Goal: Browse casually: Explore the website without a specific task or goal

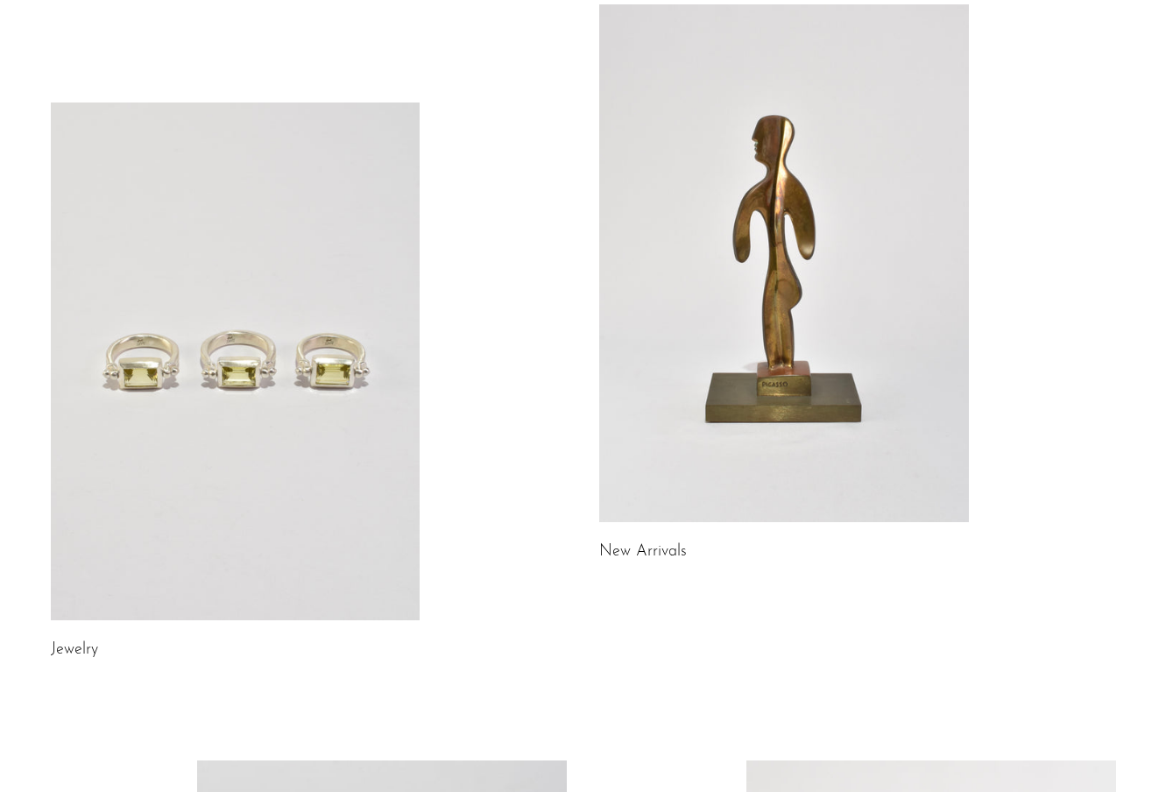
scroll to position [132, 0]
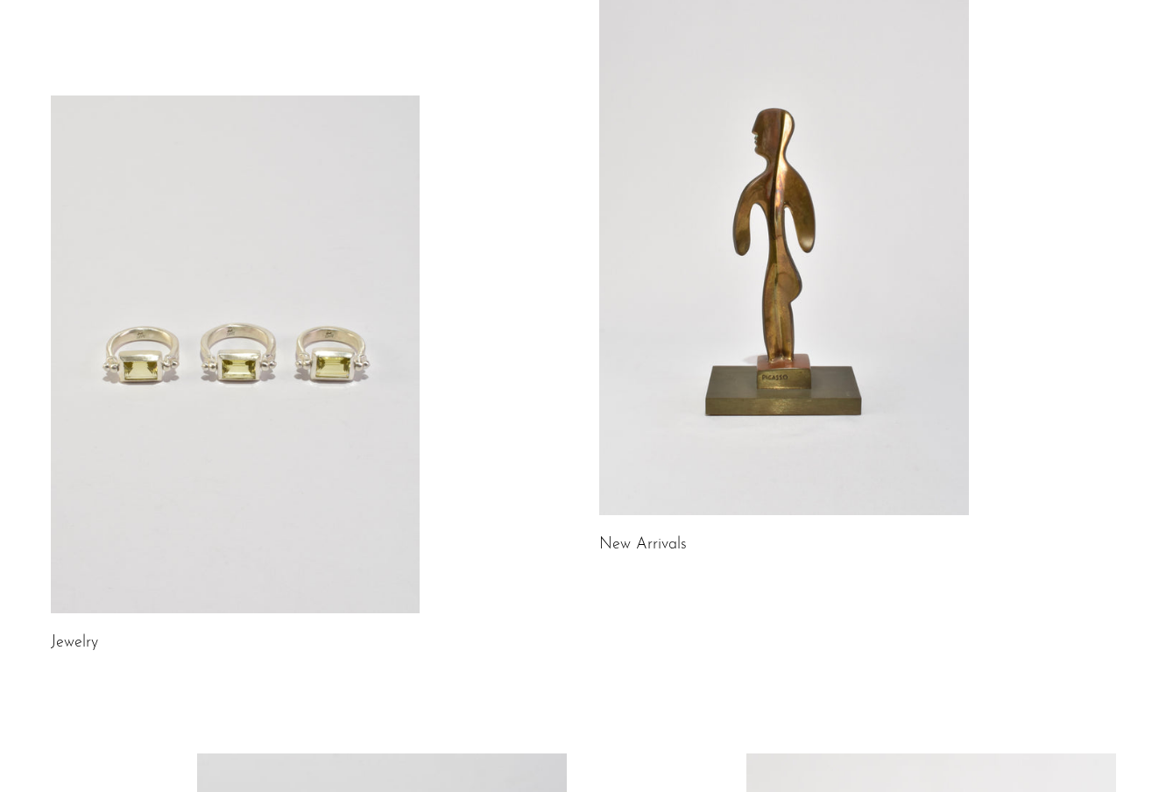
click at [691, 262] on link at bounding box center [784, 256] width 370 height 518
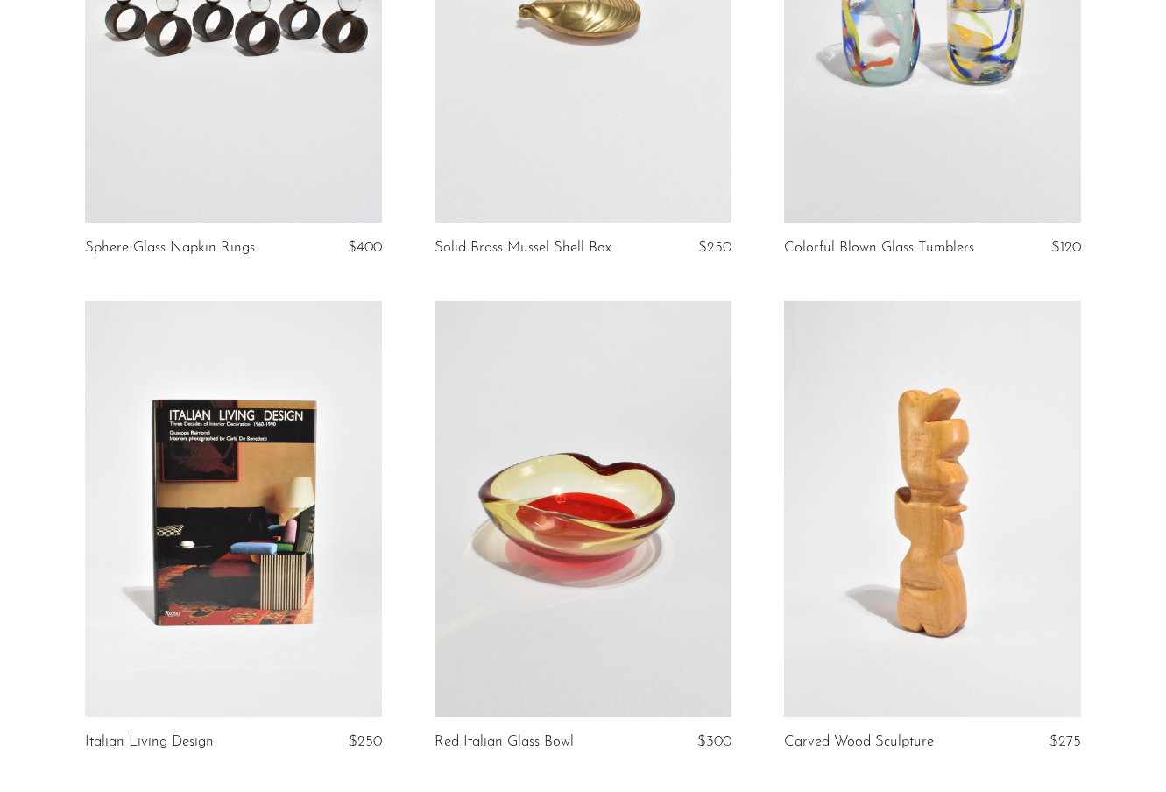
scroll to position [942, 0]
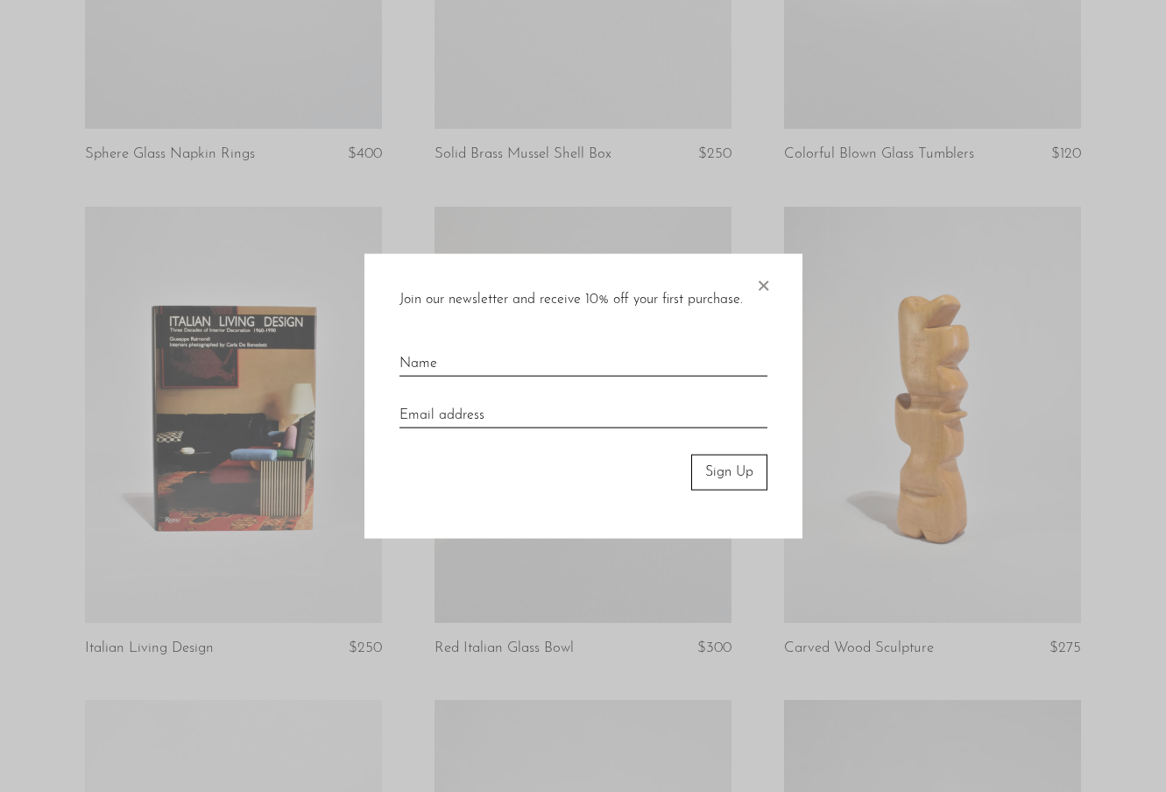
click at [752, 287] on div "Join our newsletter and receive 10% off your first purchase. × Sign Up" at bounding box center [584, 396] width 438 height 285
click at [760, 284] on span "×" at bounding box center [764, 282] width 18 height 56
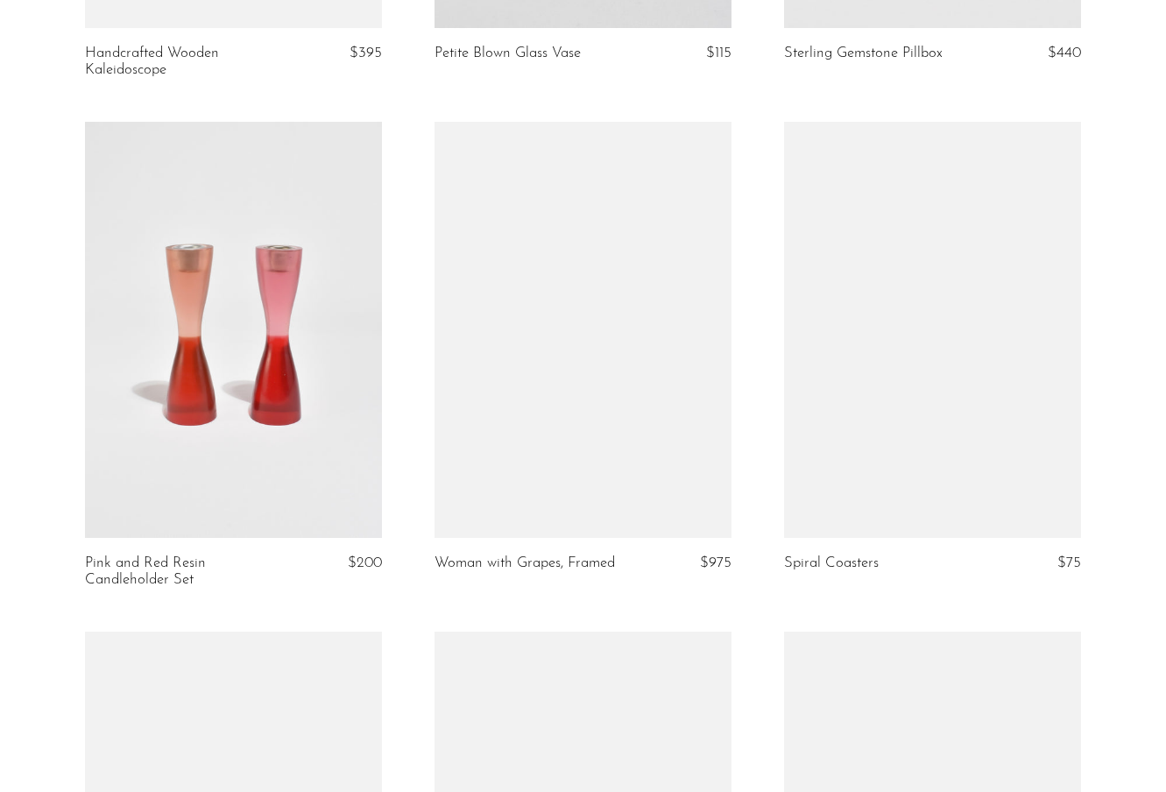
scroll to position [4551, 0]
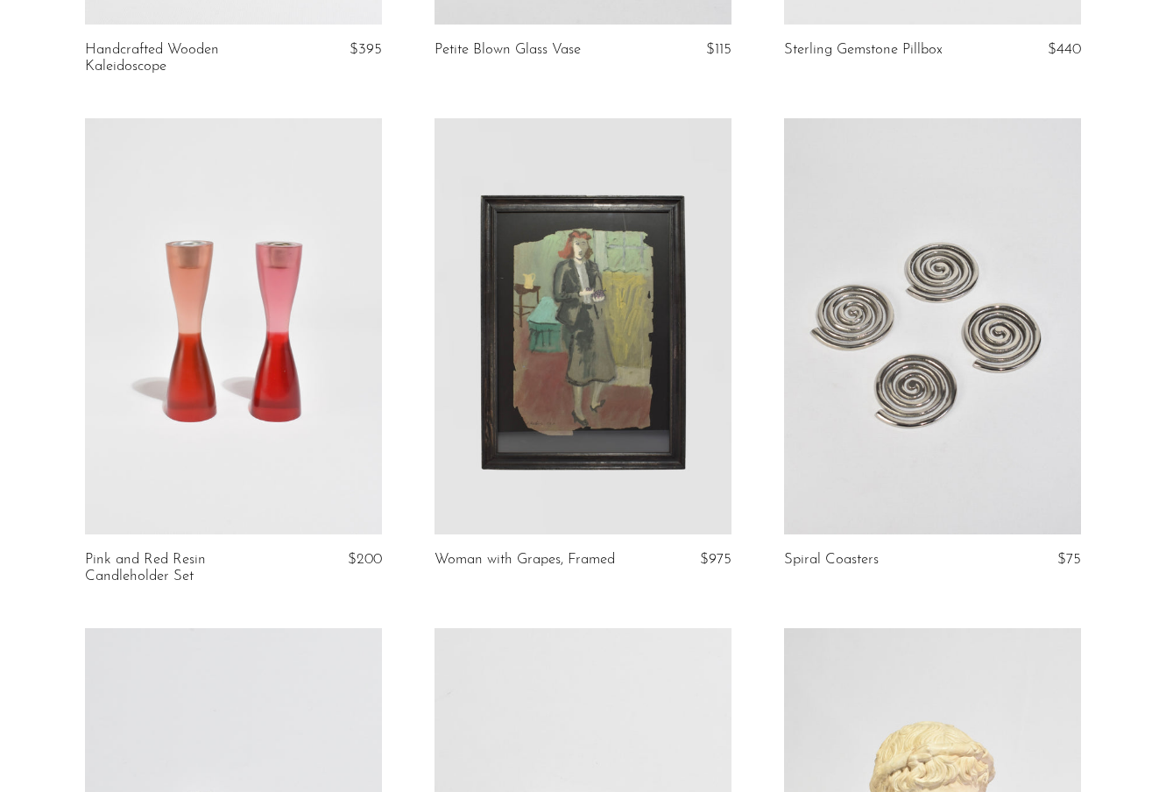
click at [968, 286] on link at bounding box center [932, 326] width 297 height 416
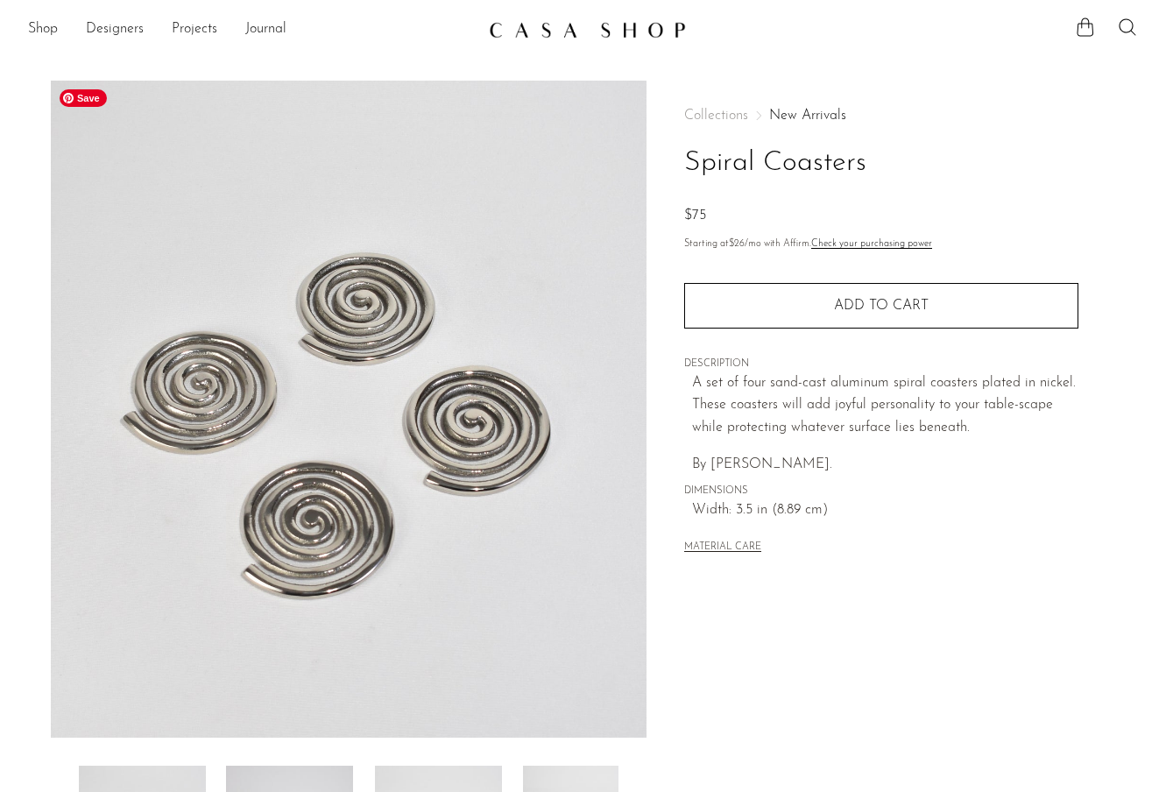
scroll to position [15, 0]
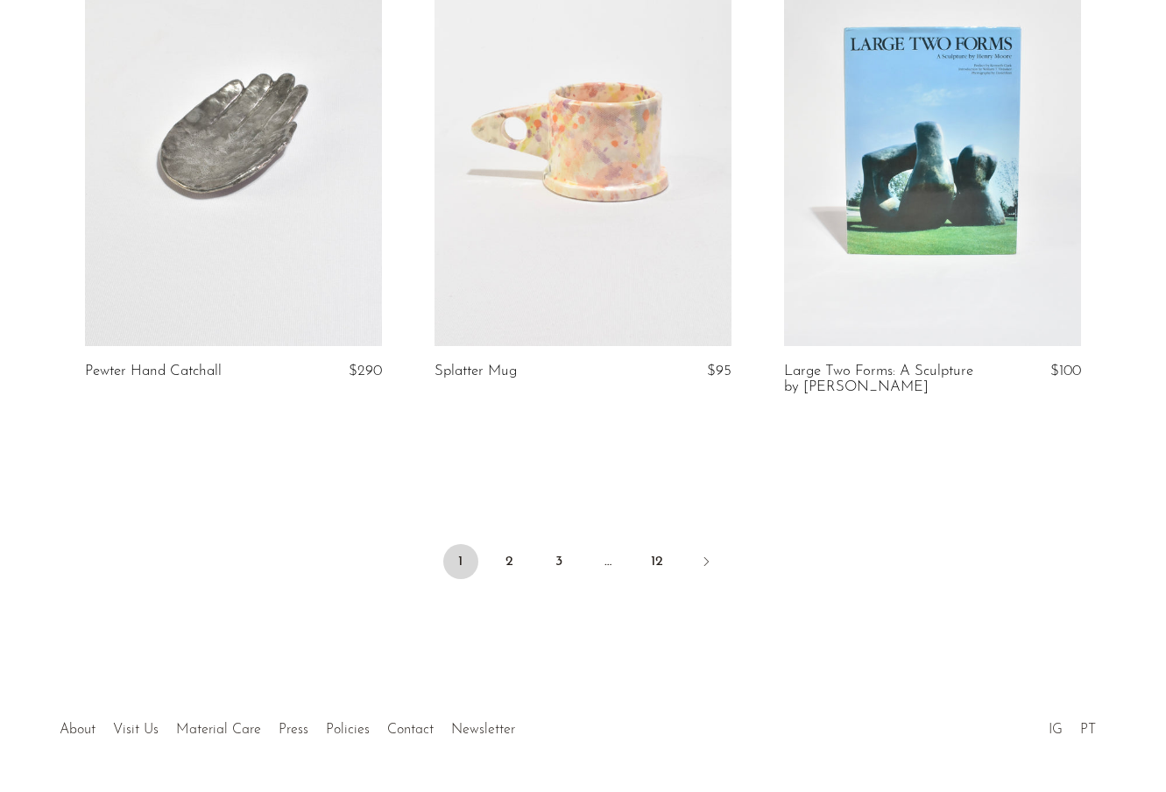
scroll to position [5783, 0]
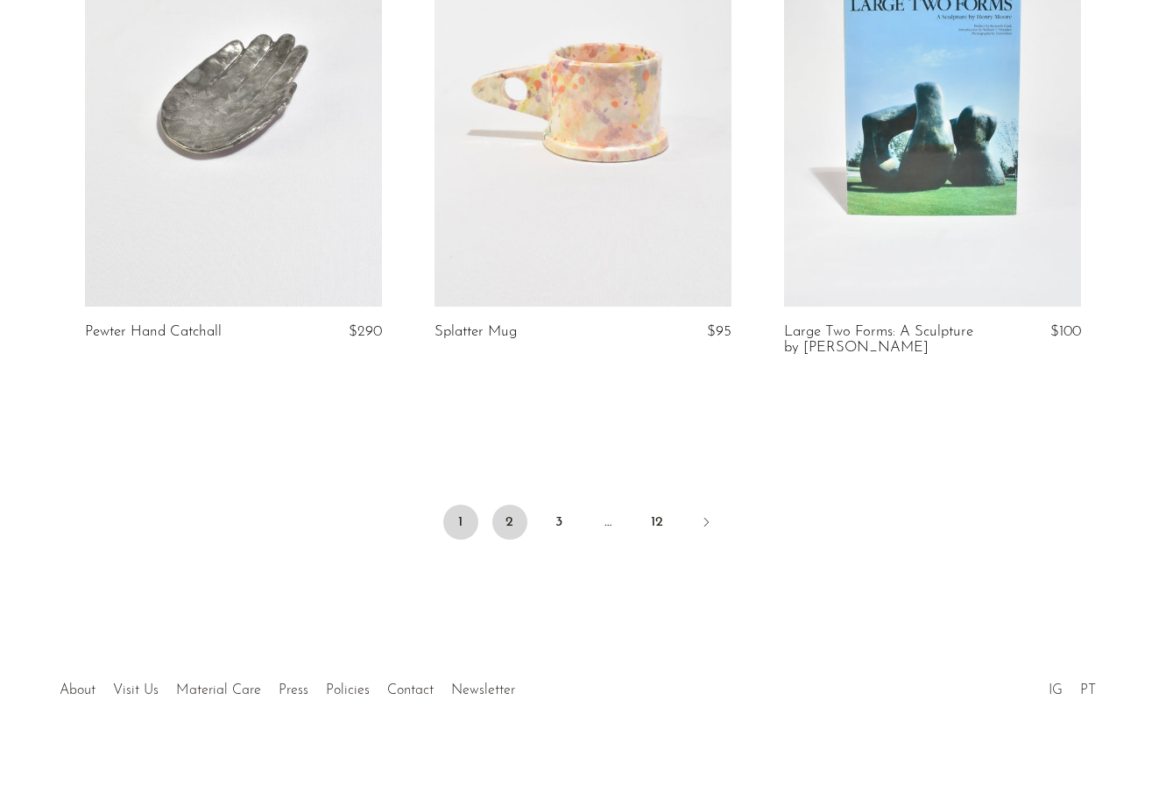
click at [501, 505] on link "2" at bounding box center [510, 522] width 35 height 35
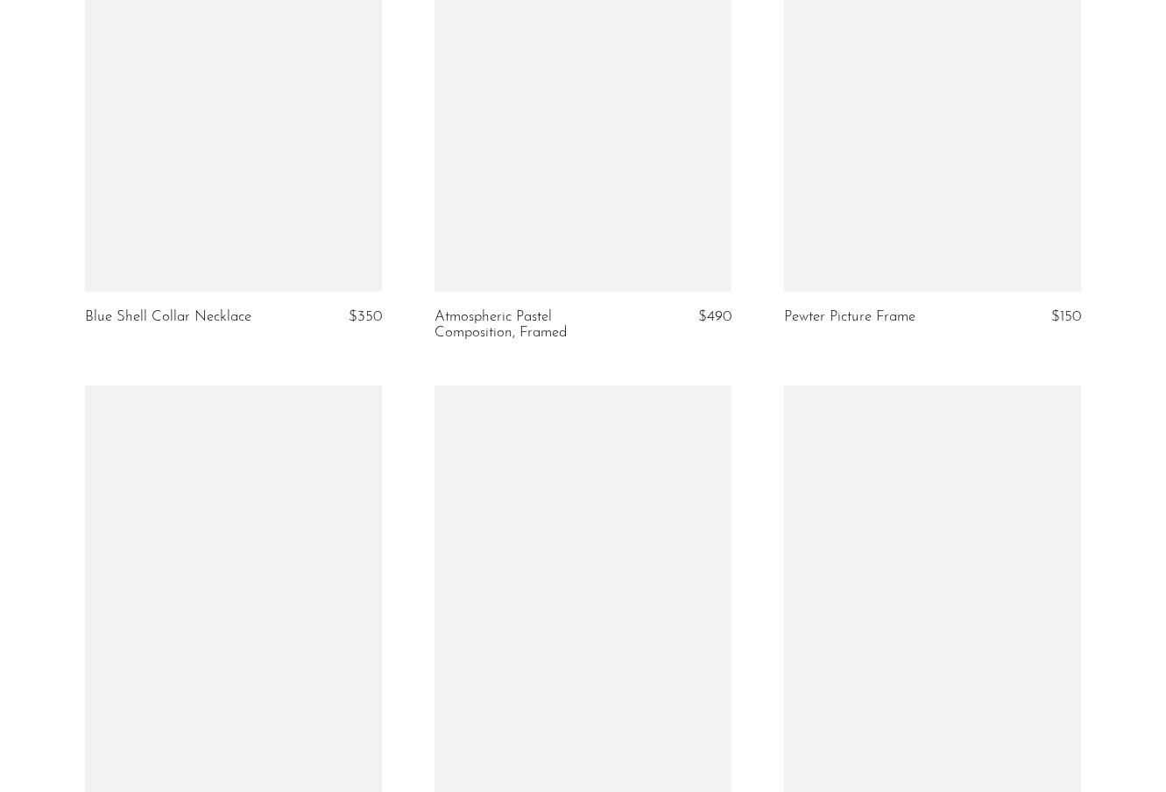
scroll to position [1676, 0]
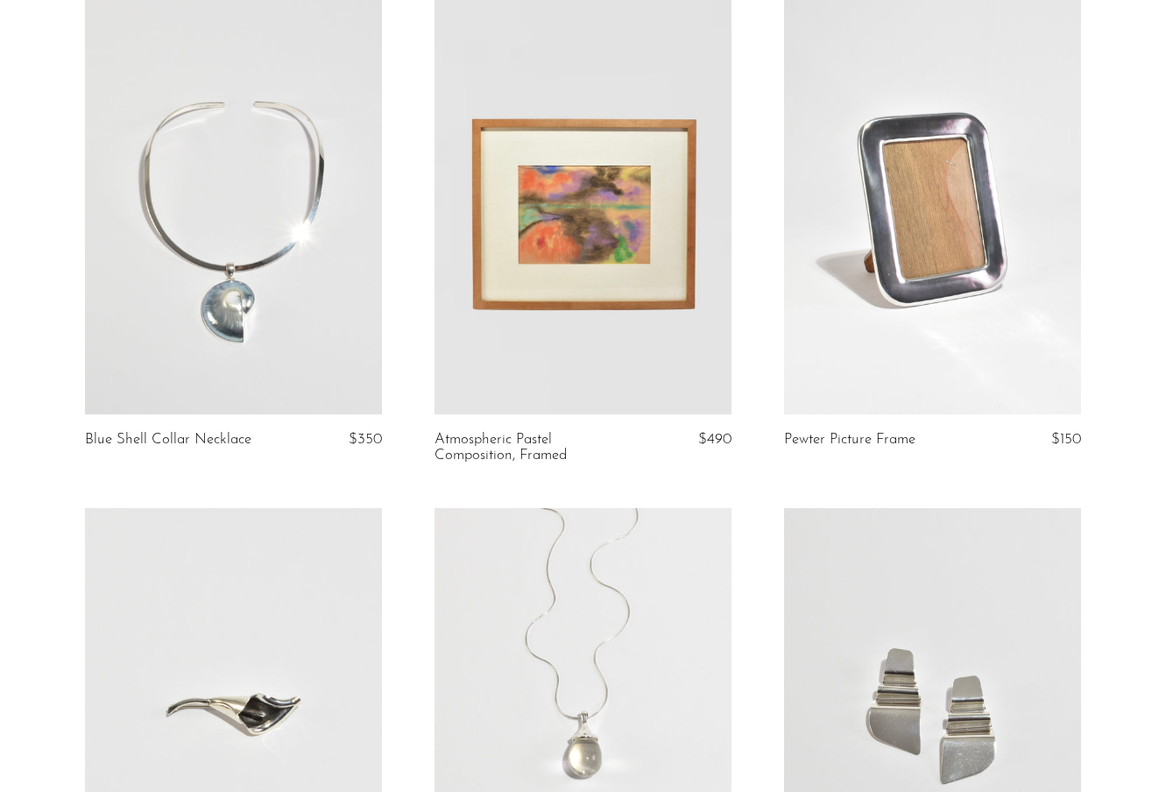
click at [237, 259] on link at bounding box center [233, 206] width 297 height 416
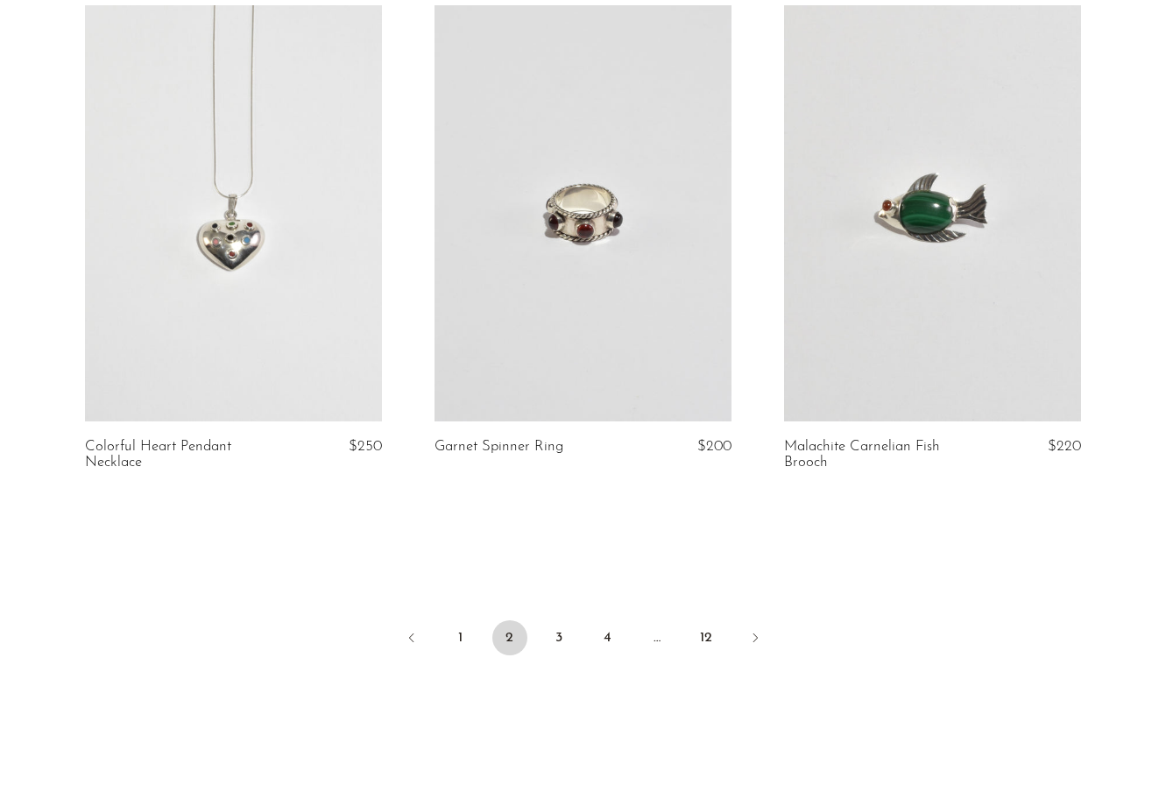
scroll to position [5760, 0]
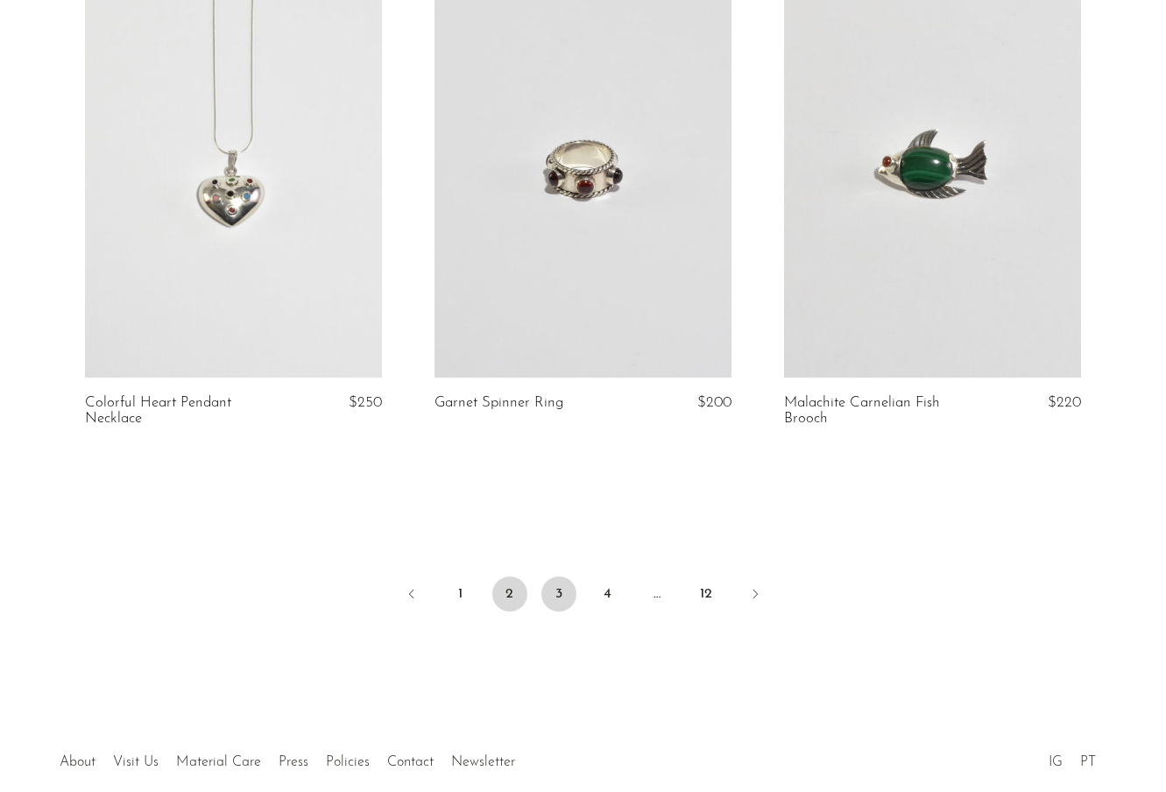
click at [564, 577] on link "3" at bounding box center [559, 594] width 35 height 35
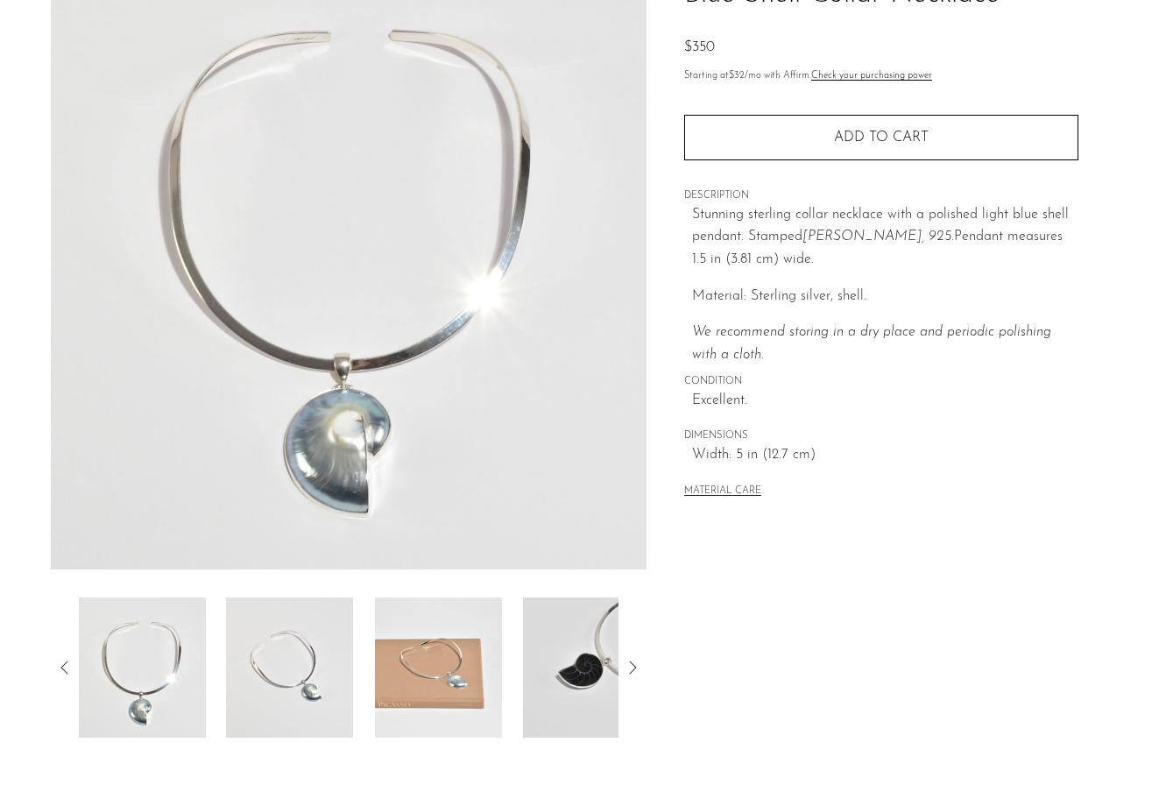
scroll to position [278, 0]
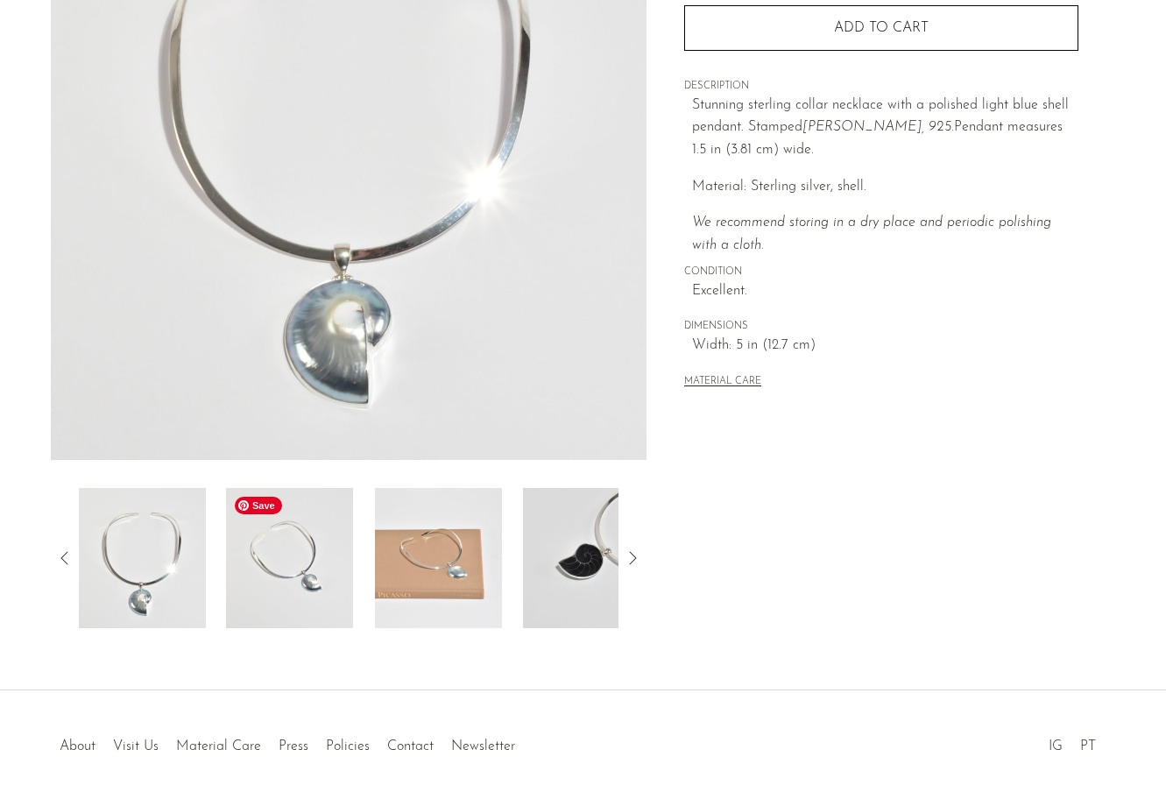
click at [296, 562] on img at bounding box center [289, 558] width 127 height 140
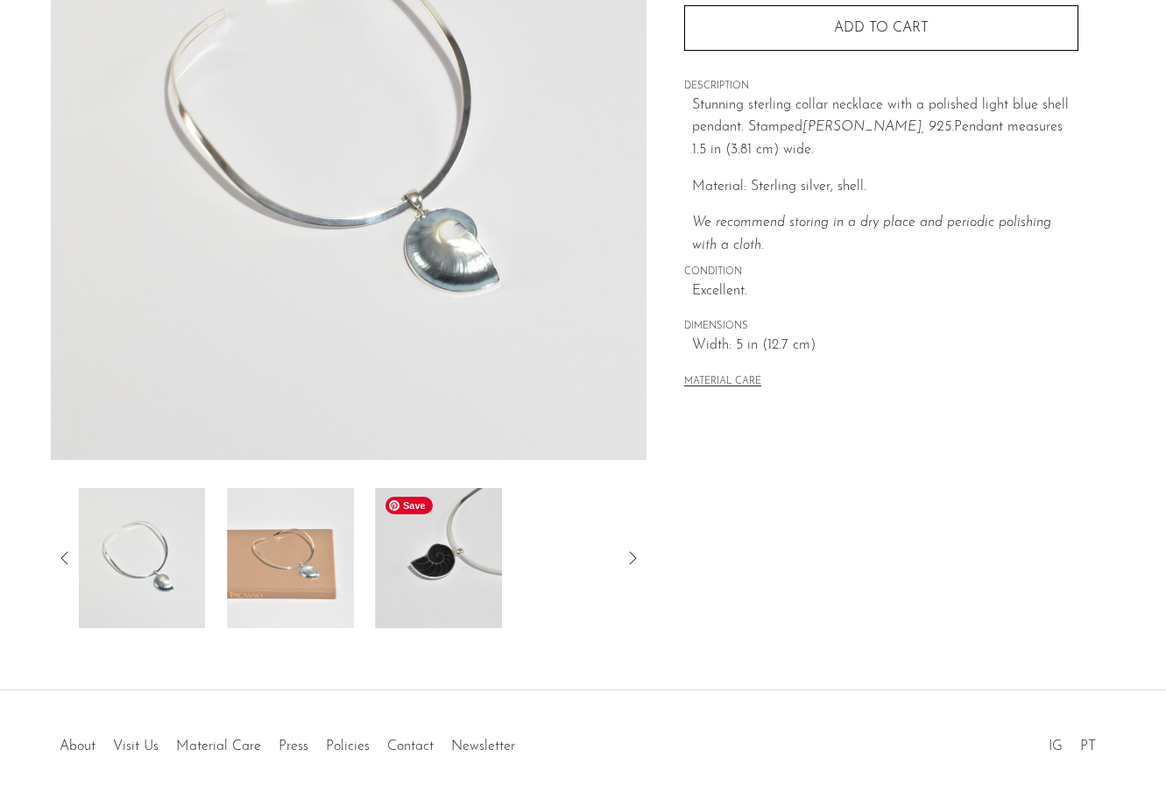
click at [436, 554] on img at bounding box center [438, 558] width 127 height 140
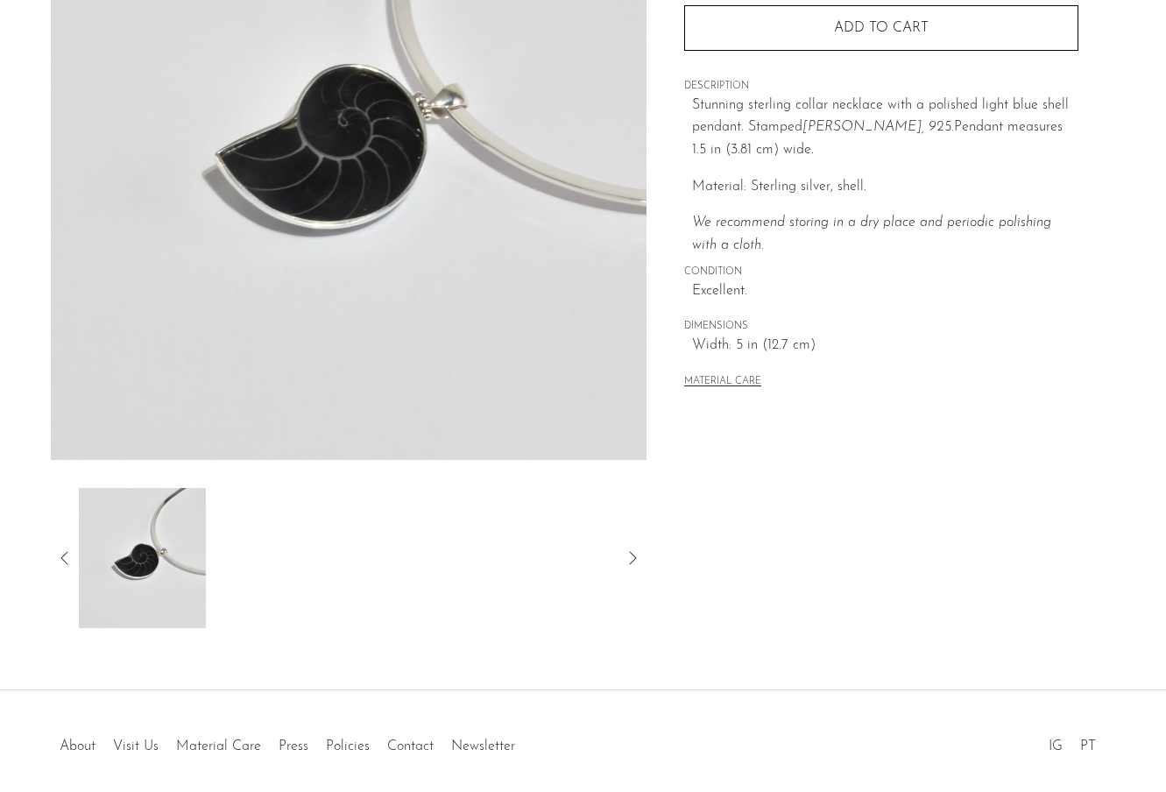
click at [62, 551] on icon at bounding box center [64, 558] width 21 height 21
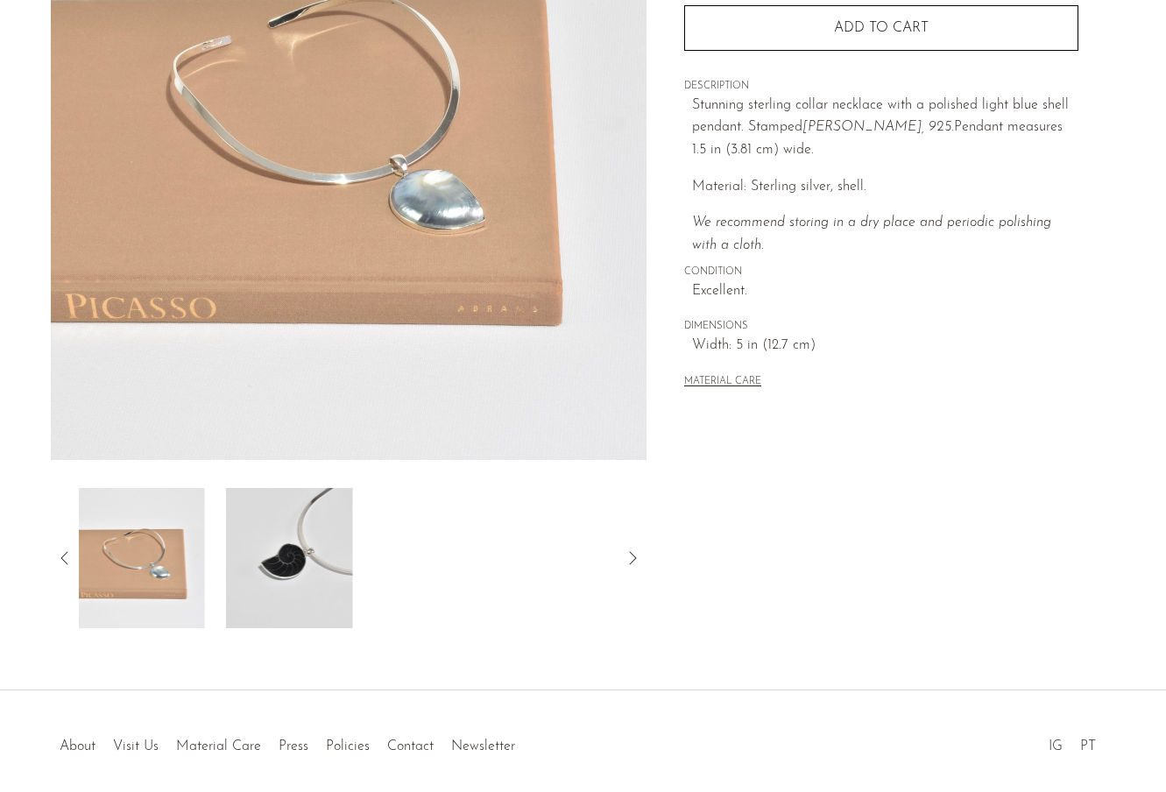
click at [62, 551] on icon at bounding box center [64, 558] width 21 height 21
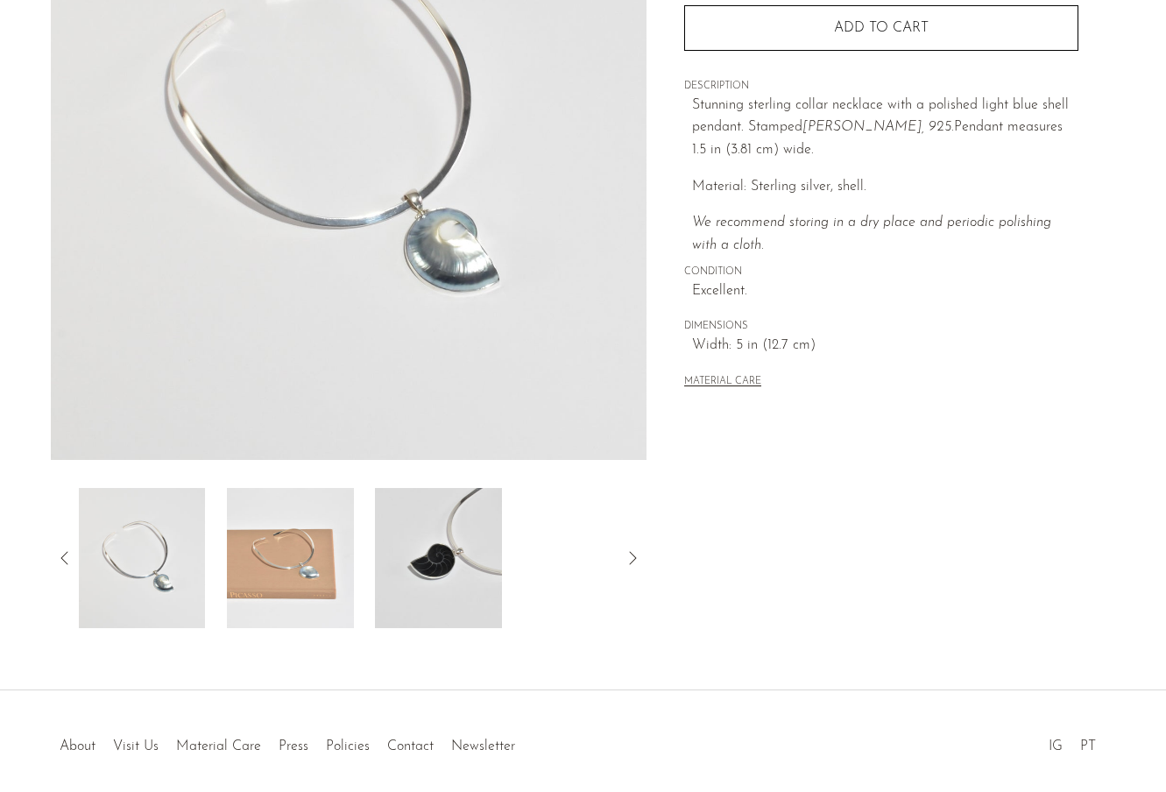
click at [631, 552] on icon at bounding box center [633, 557] width 7 height 13
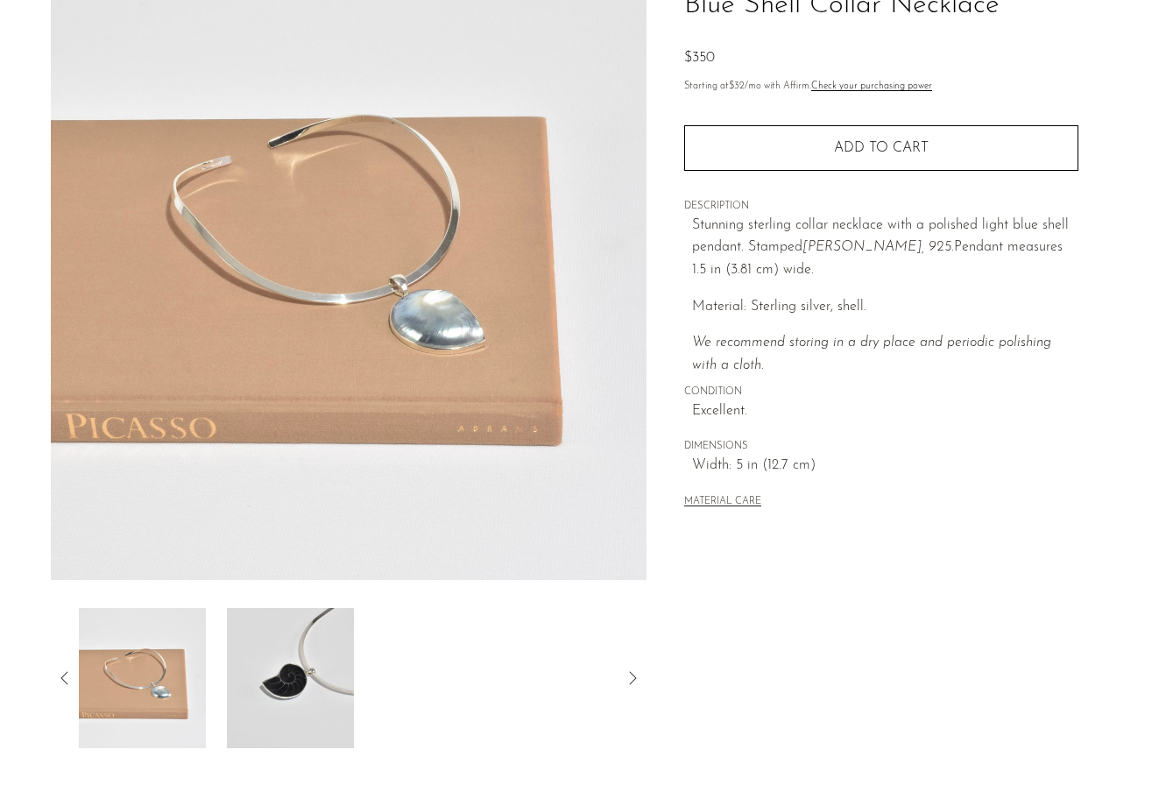
scroll to position [149, 0]
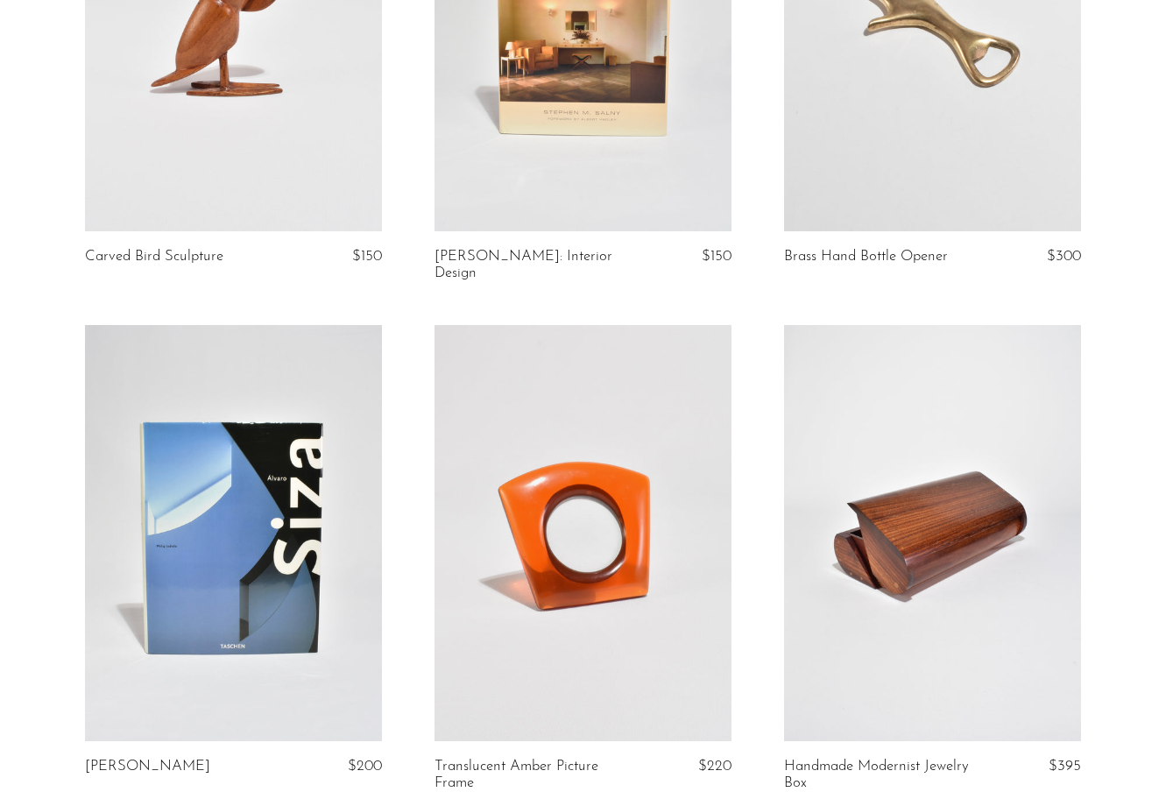
scroll to position [2577, 0]
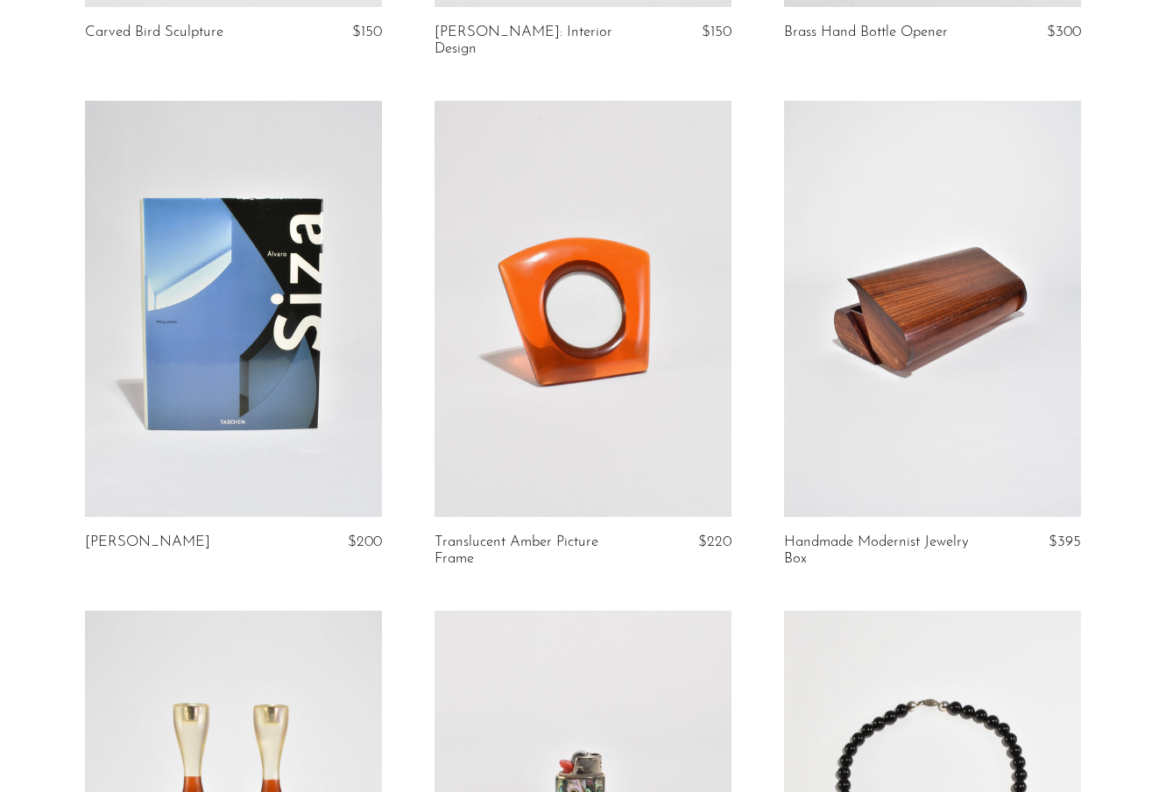
click at [913, 286] on link at bounding box center [932, 309] width 297 height 416
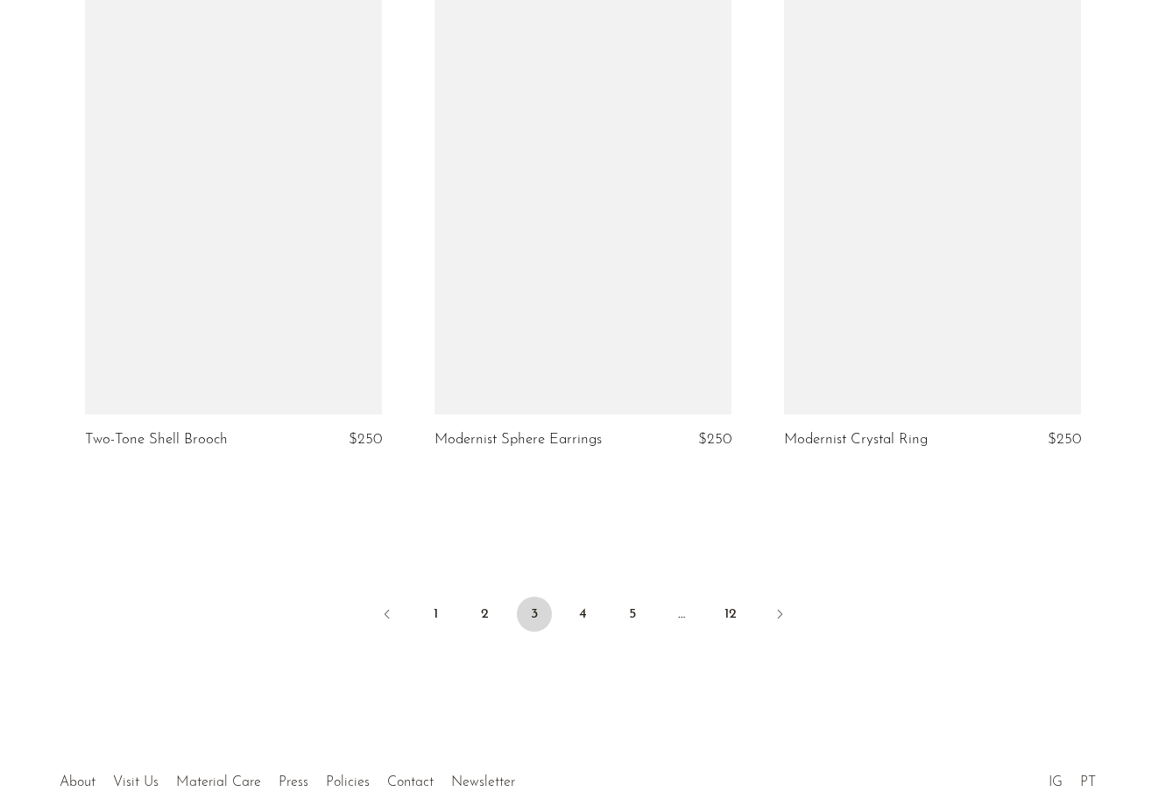
scroll to position [5766, 0]
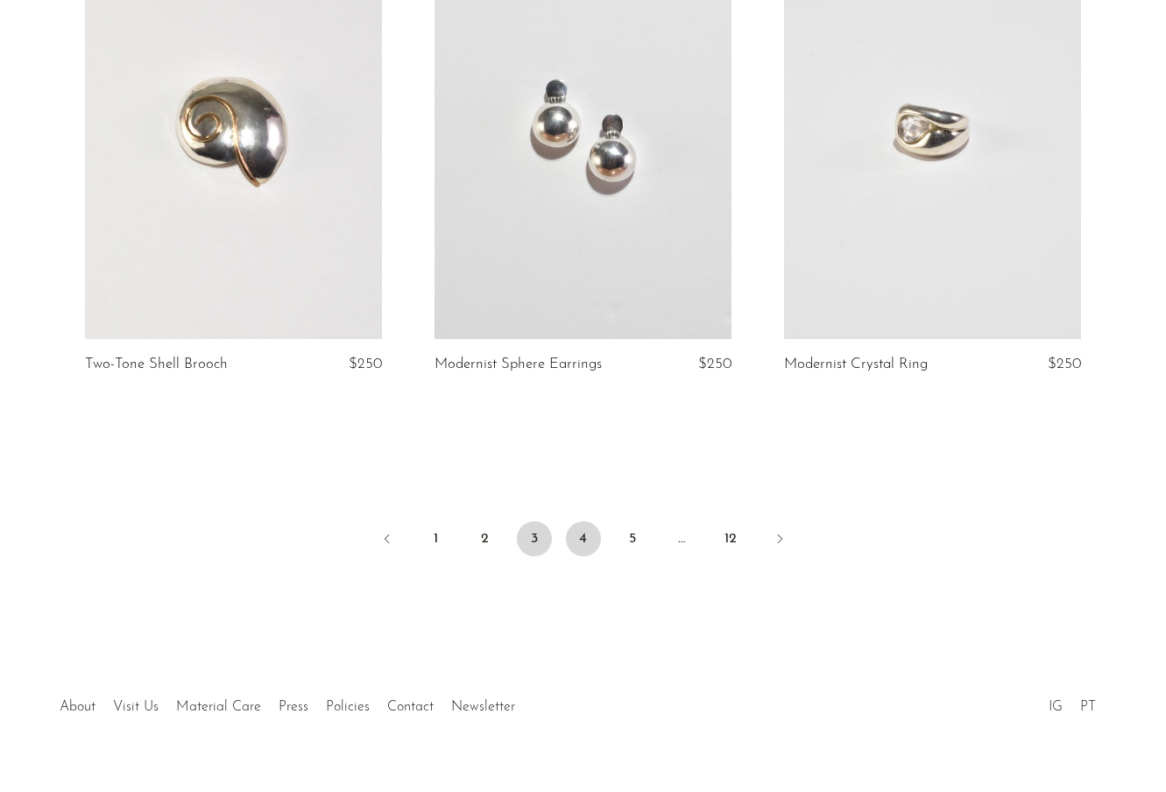
click at [578, 521] on link "4" at bounding box center [583, 538] width 35 height 35
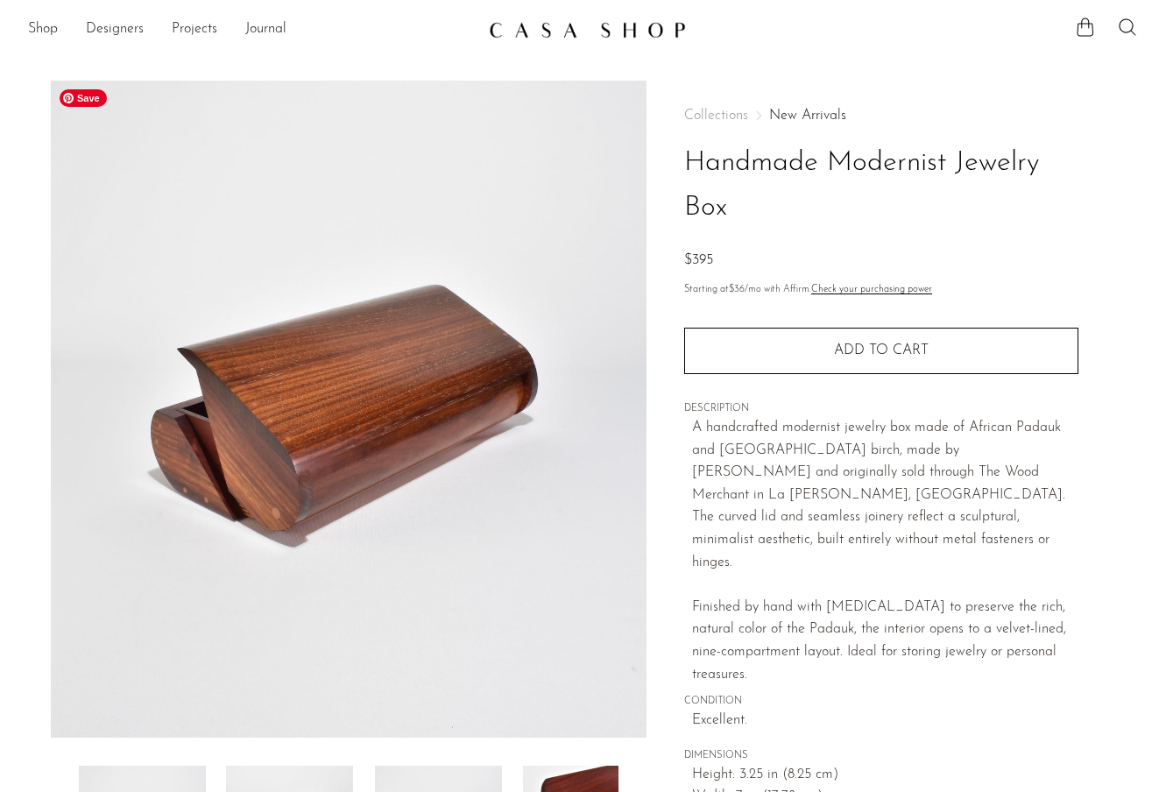
scroll to position [264, 0]
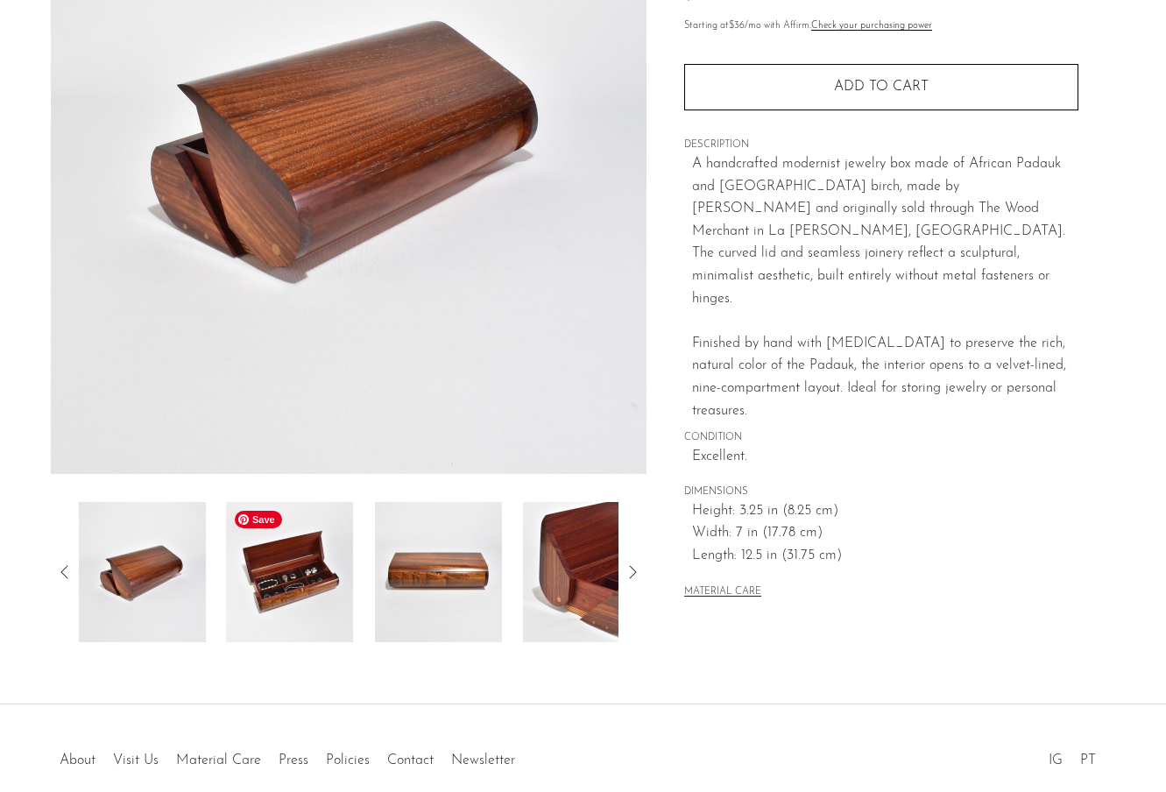
click at [315, 553] on img at bounding box center [289, 572] width 127 height 140
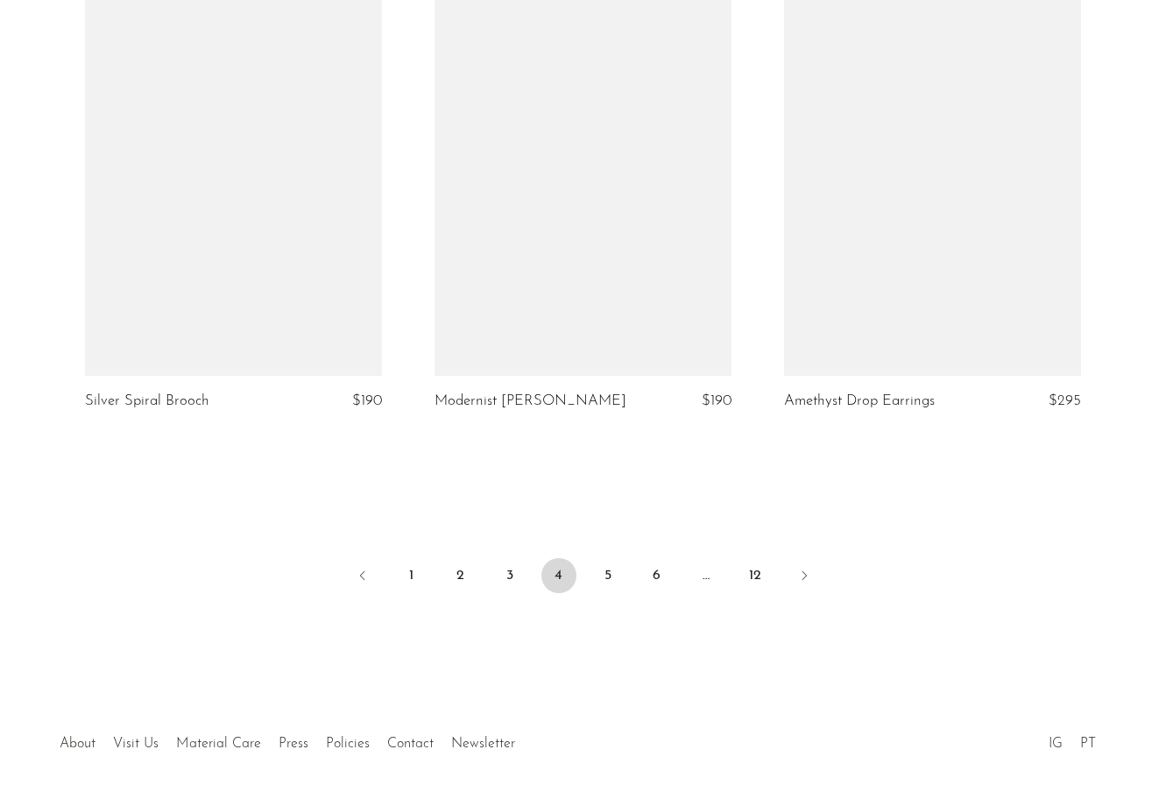
scroll to position [5799, 0]
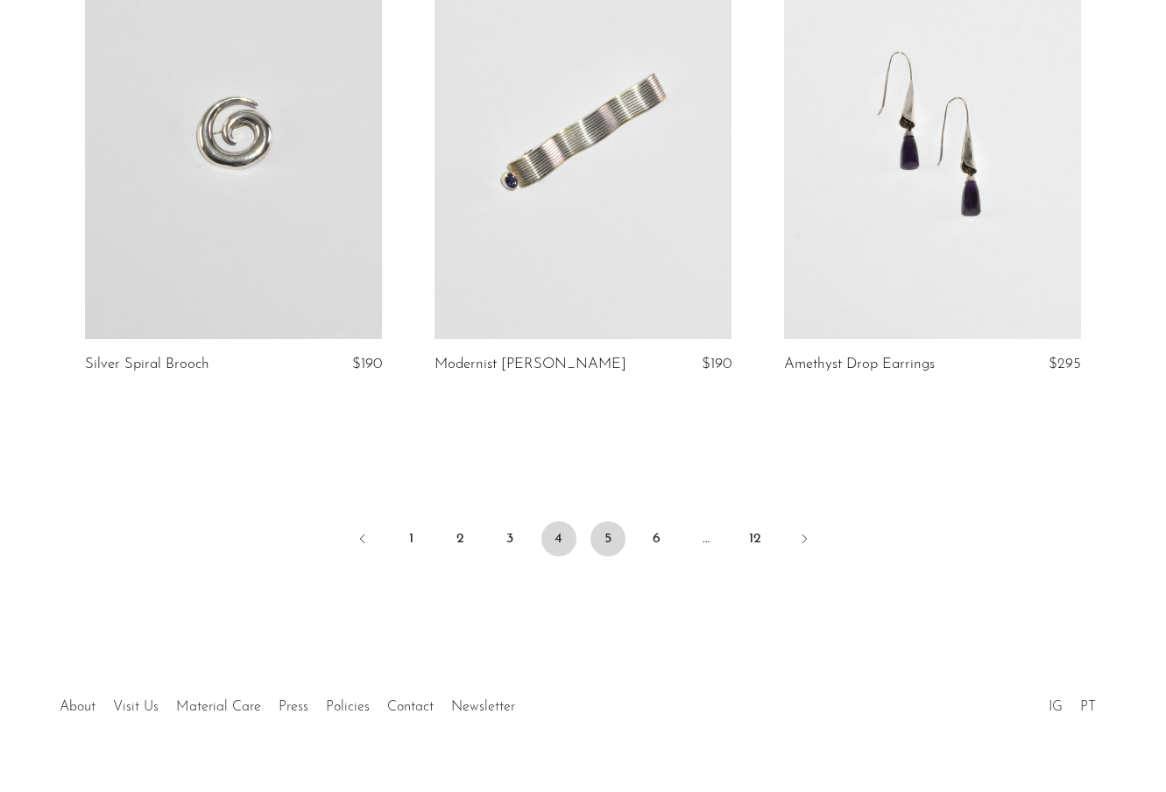
click at [599, 521] on link "5" at bounding box center [608, 538] width 35 height 35
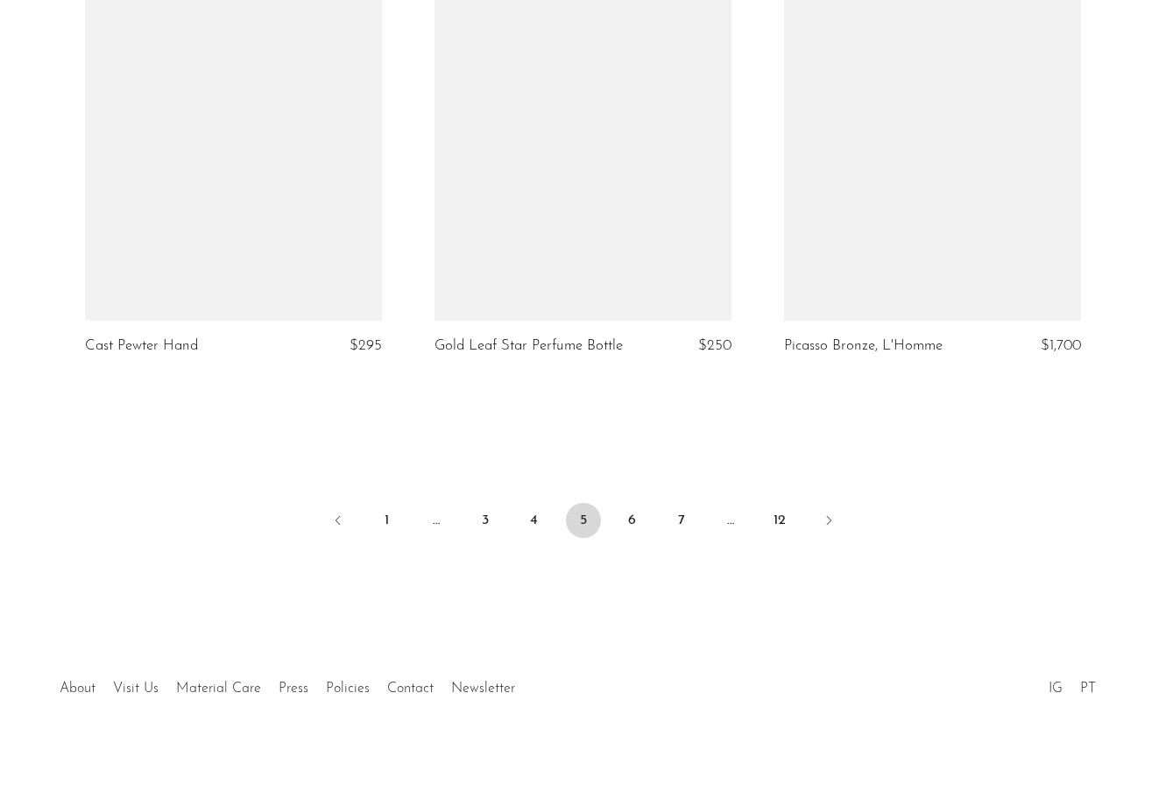
scroll to position [5783, 0]
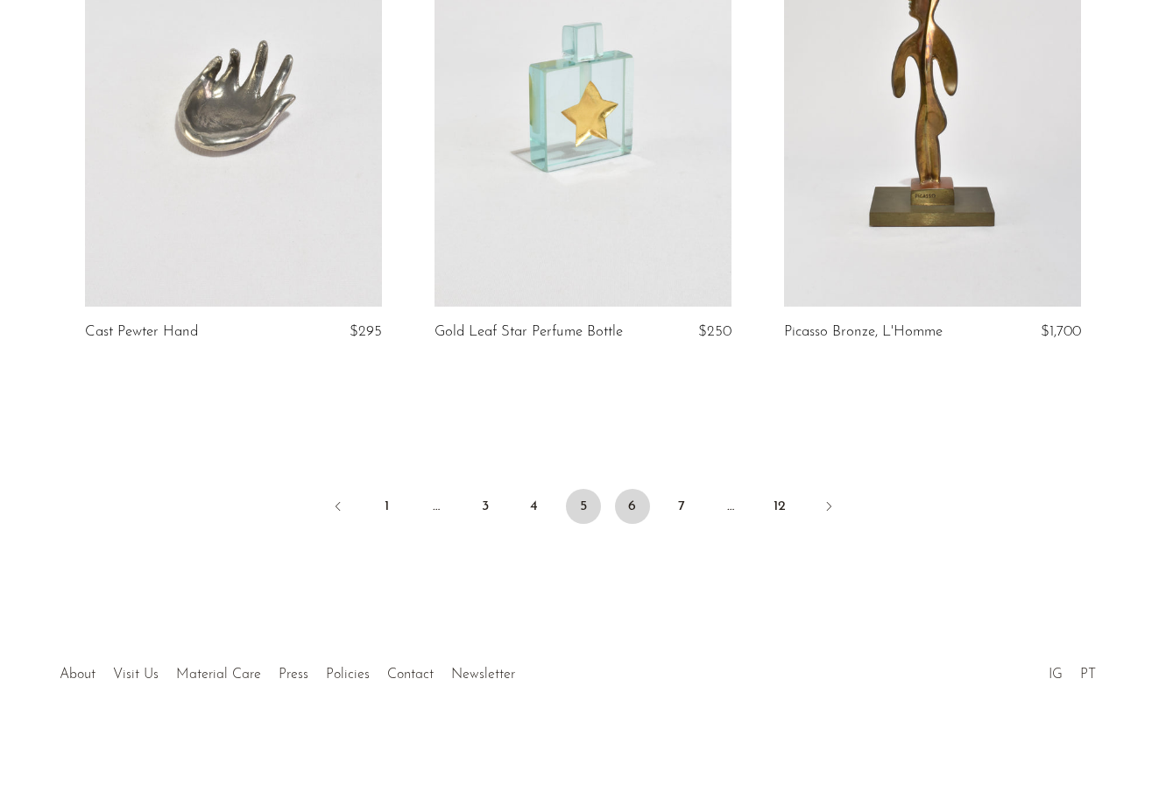
click at [627, 500] on link "6" at bounding box center [632, 506] width 35 height 35
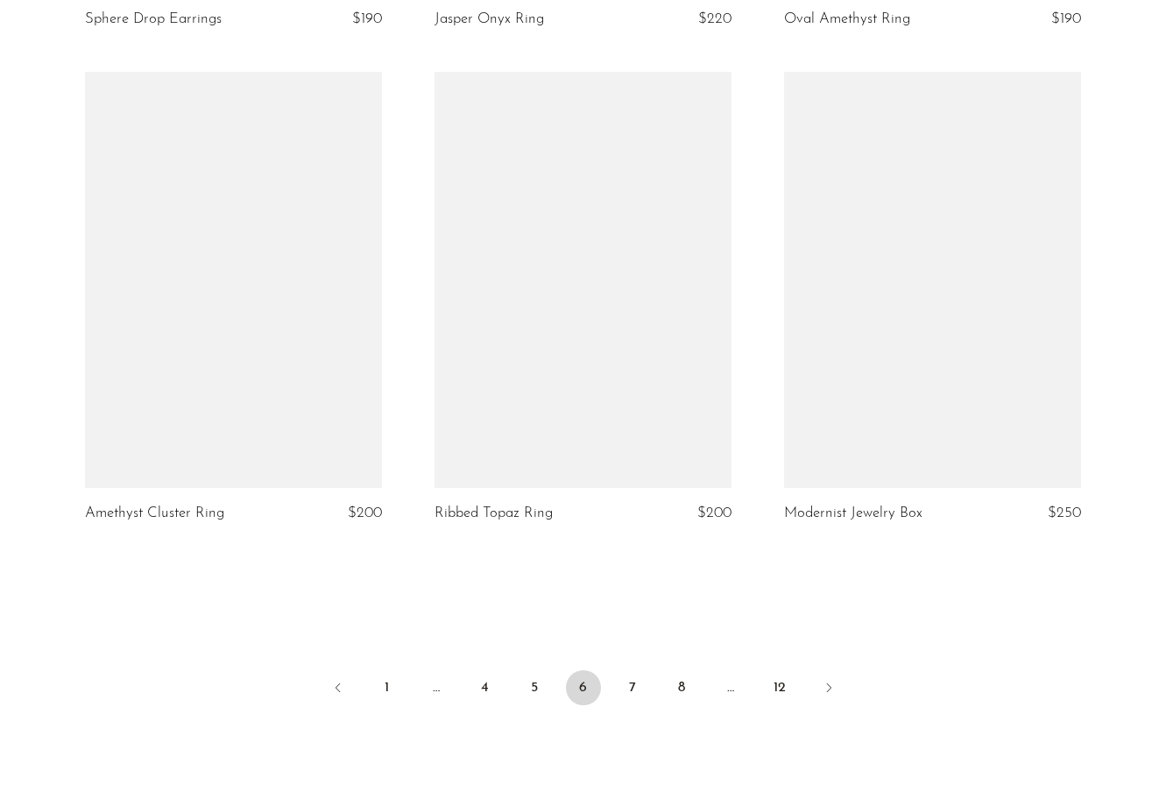
scroll to position [5607, 0]
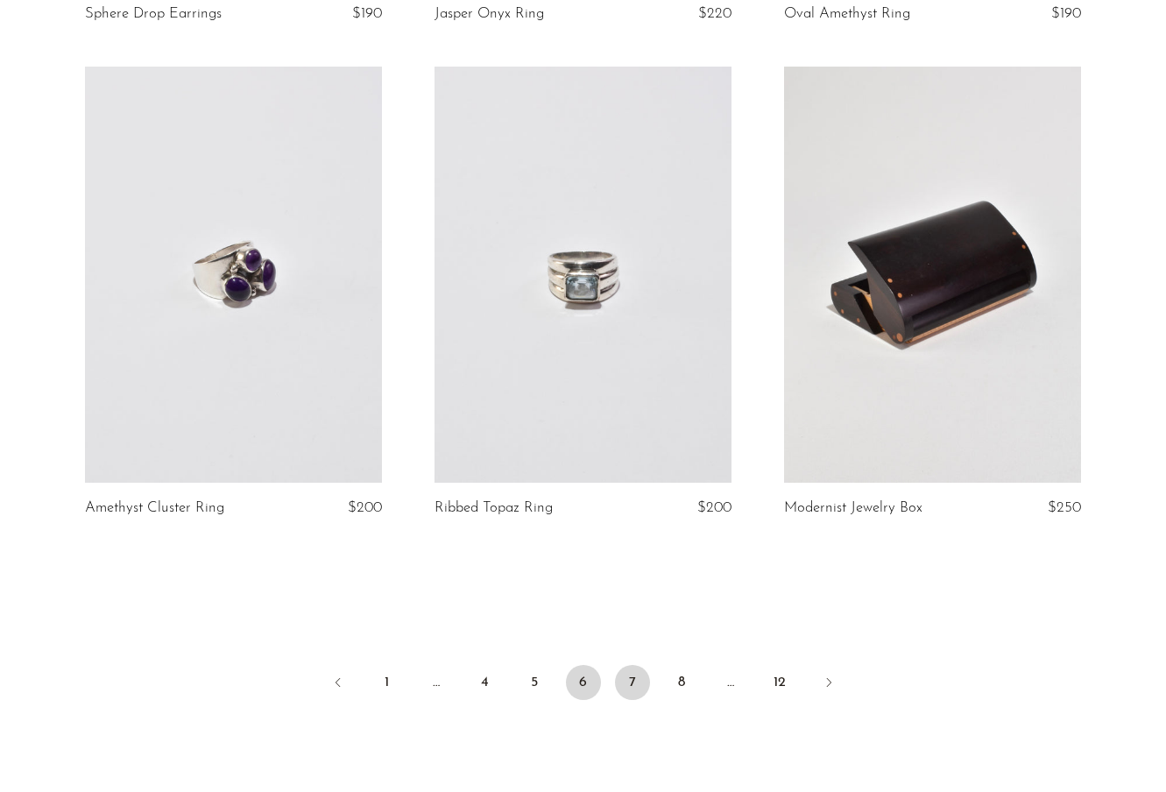
click at [624, 683] on link "7" at bounding box center [632, 682] width 35 height 35
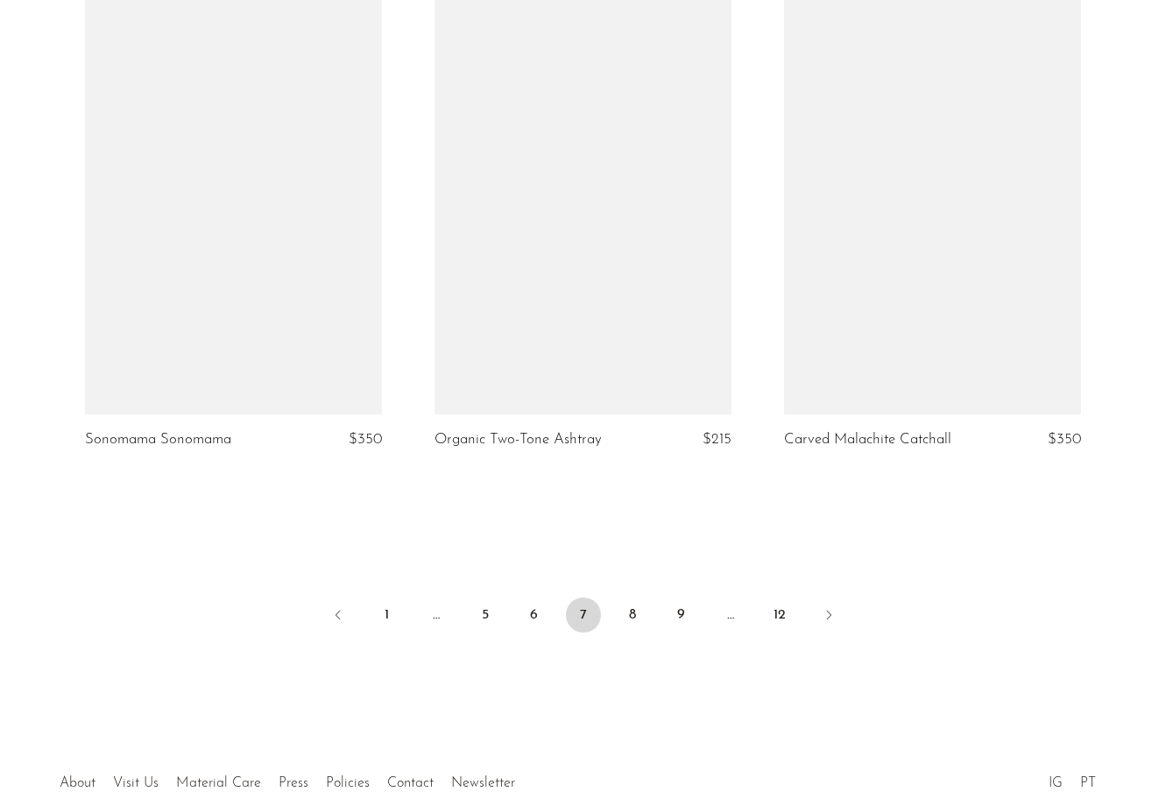
scroll to position [5734, 0]
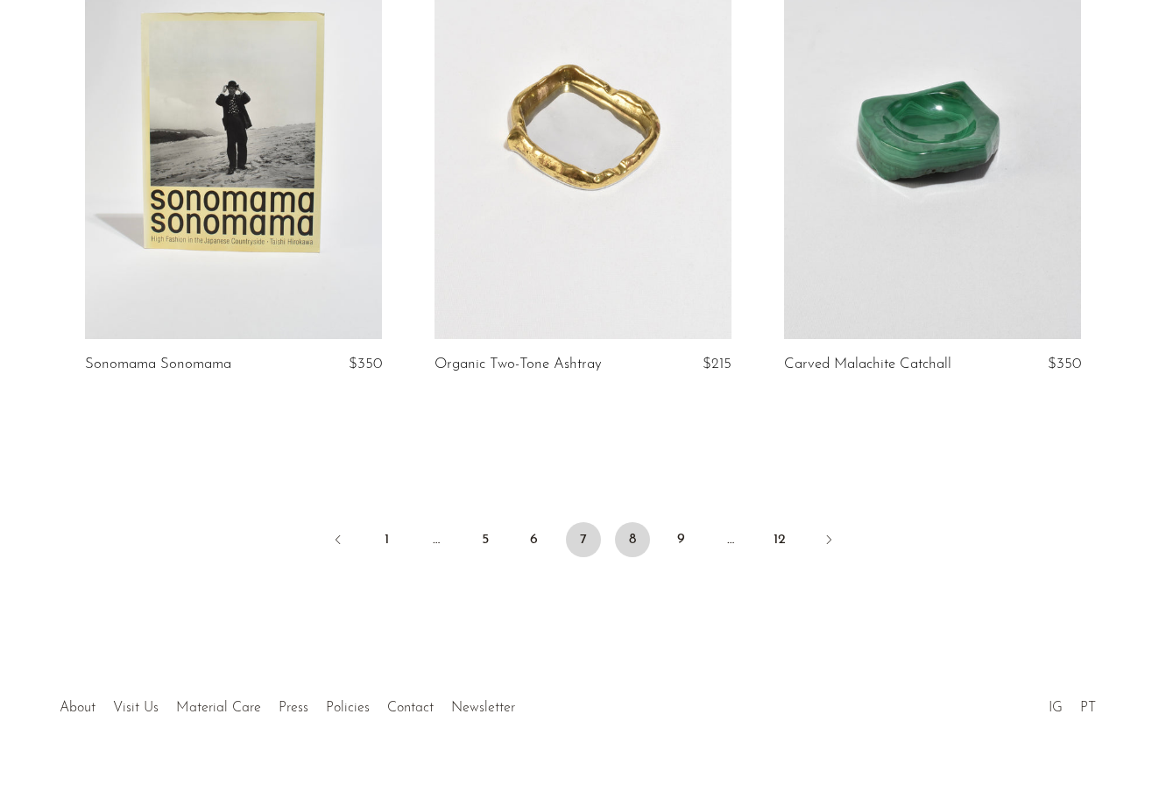
click at [628, 522] on link "8" at bounding box center [632, 539] width 35 height 35
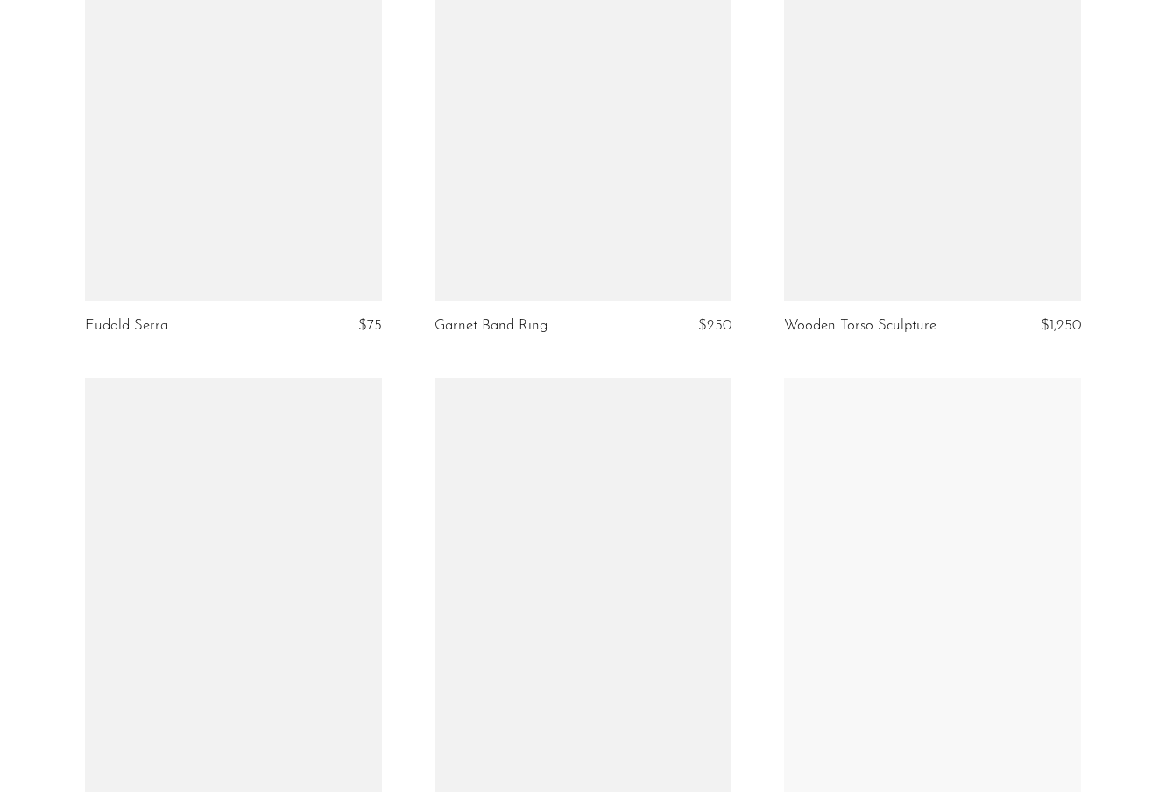
scroll to position [2021, 0]
